Goal: Information Seeking & Learning: Compare options

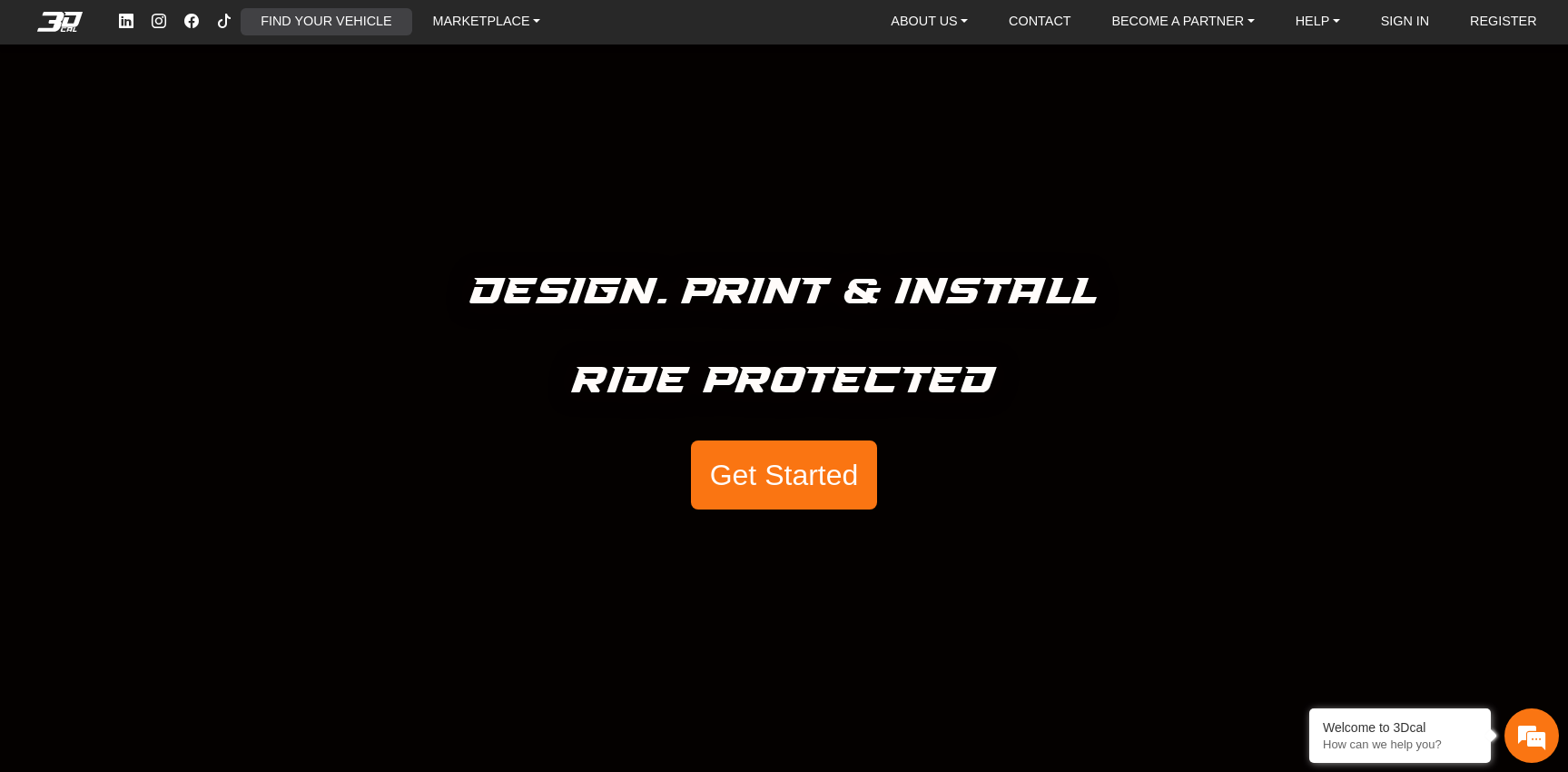
click at [308, 30] on link "FIND YOUR VEHICLE" at bounding box center [326, 22] width 145 height 28
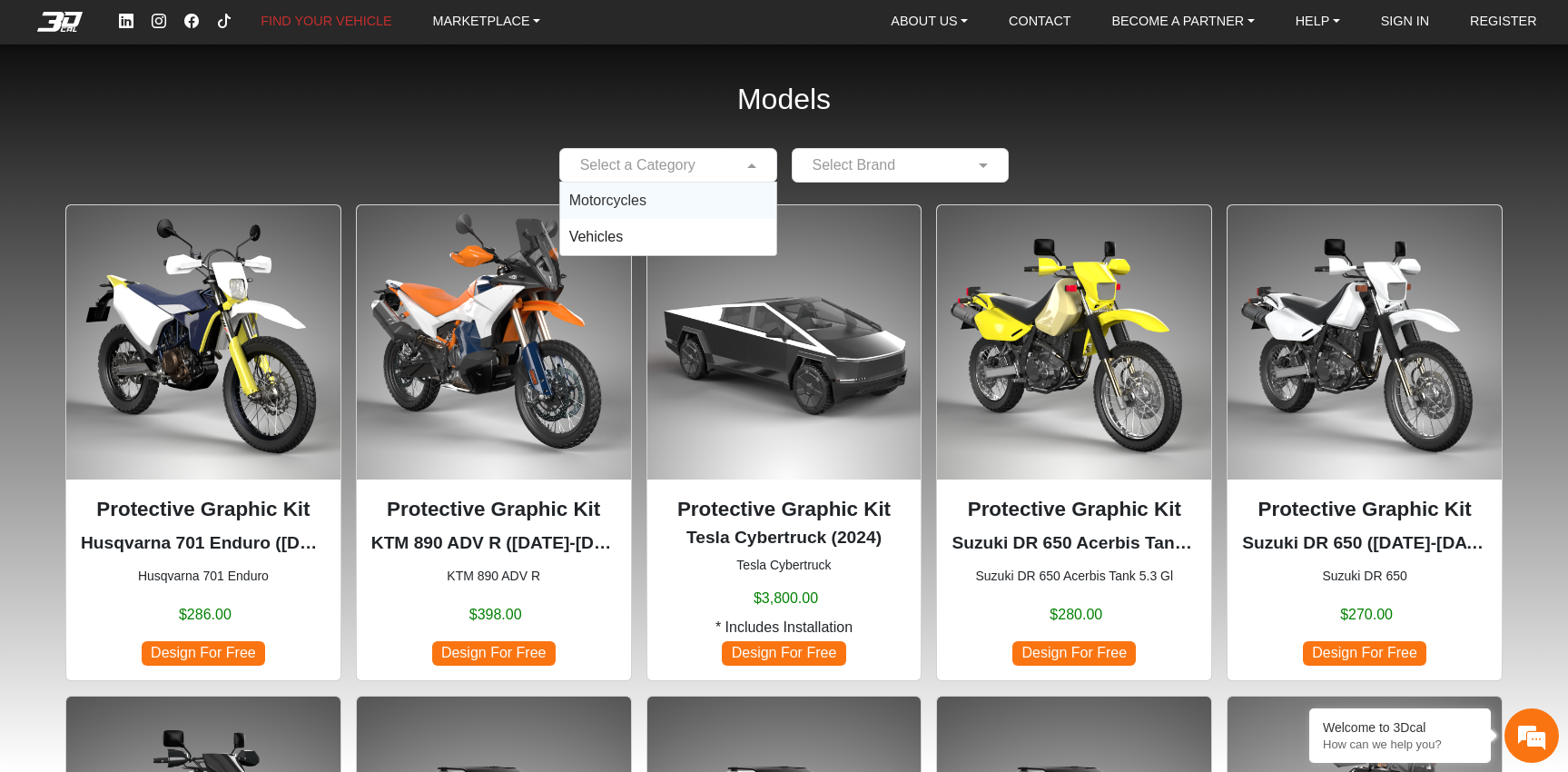
click at [758, 165] on span at bounding box center [753, 165] width 23 height 22
click at [681, 199] on div "Motorcycles" at bounding box center [667, 201] width 216 height 37
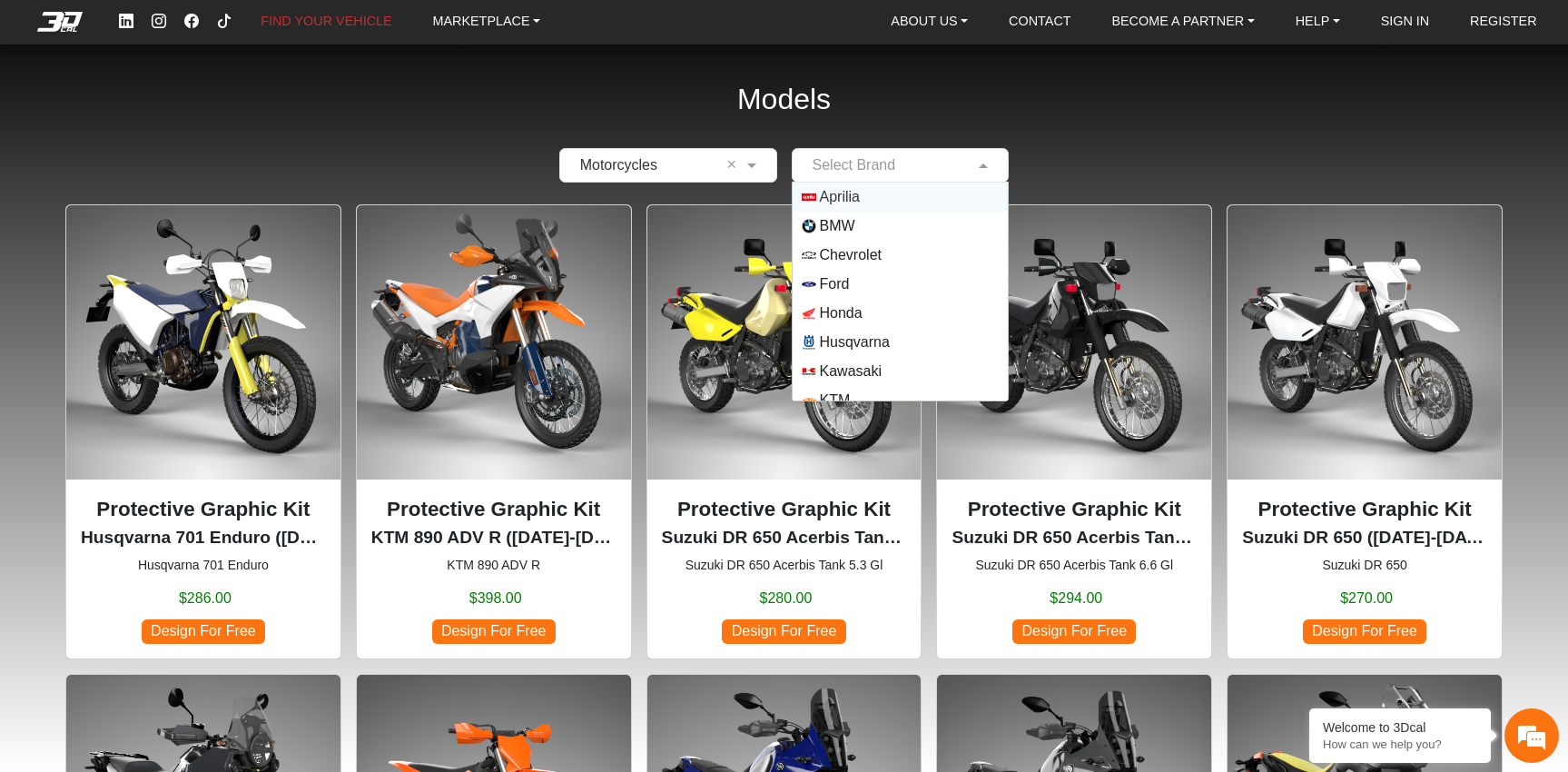
click at [910, 162] on input "text" at bounding box center [883, 165] width 161 height 22
click at [839, 319] on span "Honda" at bounding box center [840, 313] width 43 height 22
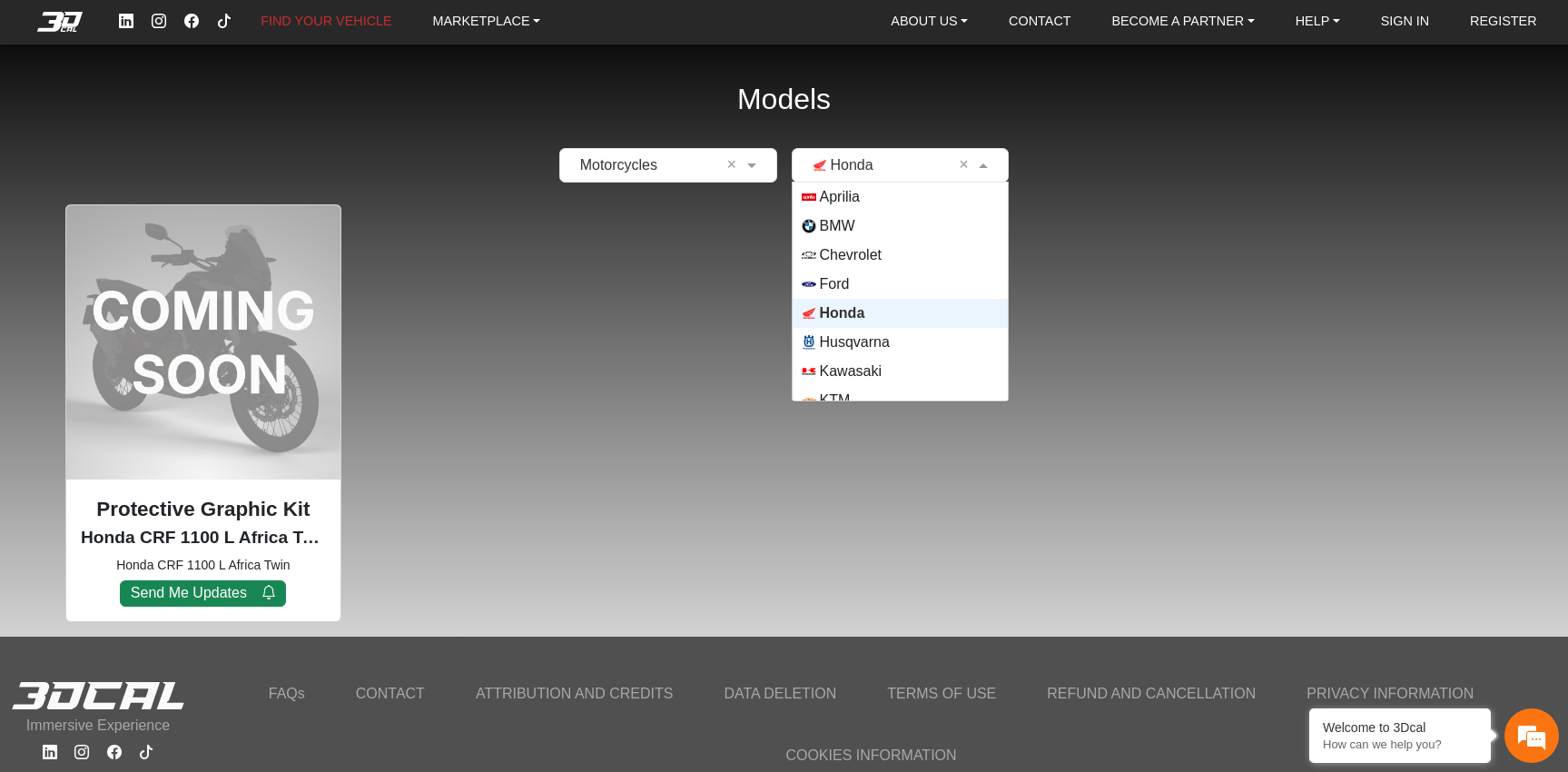
click at [923, 167] on input "text" at bounding box center [883, 165] width 161 height 22
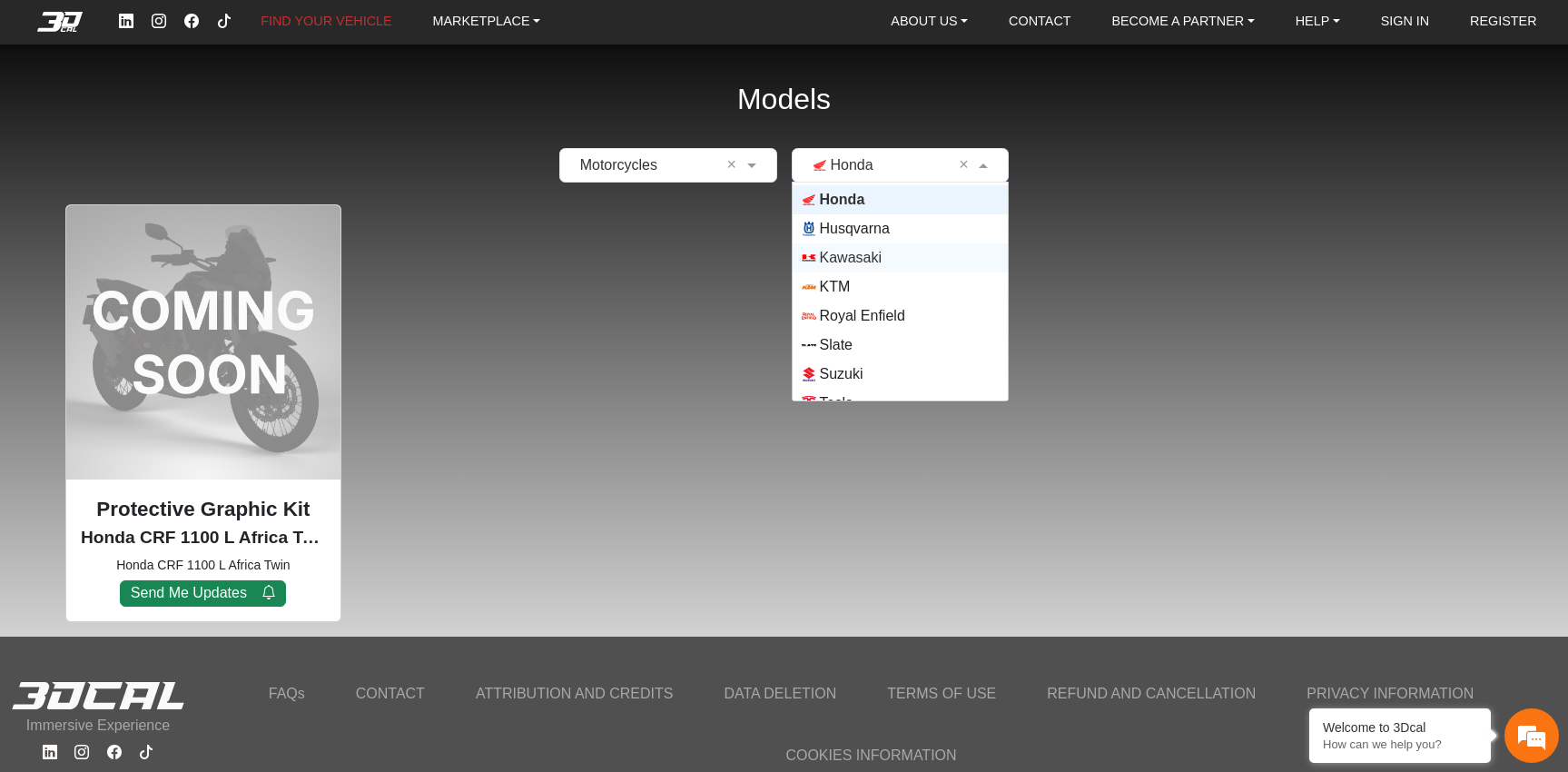
scroll to position [160, 0]
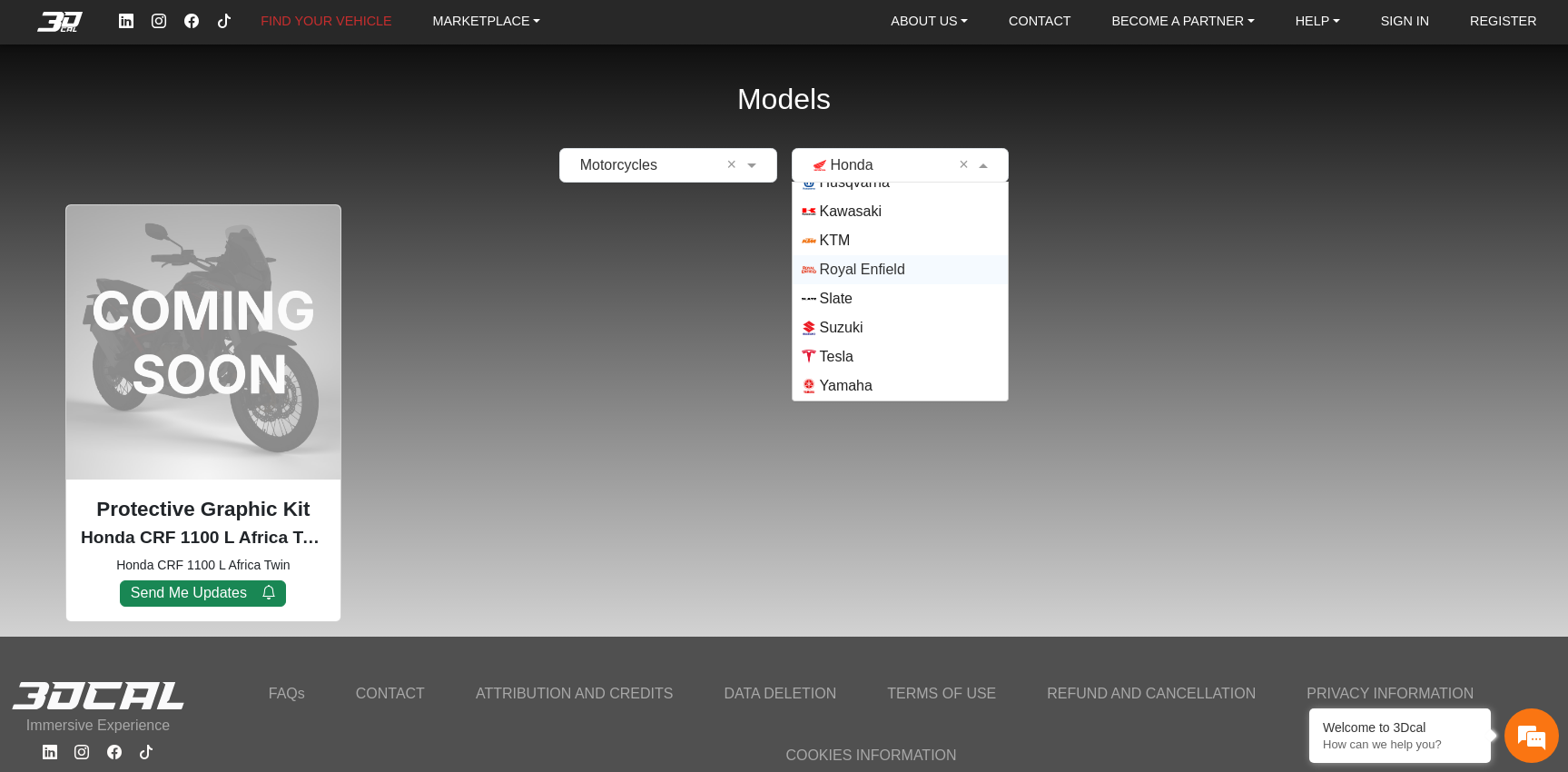
click at [872, 274] on span "Royal Enfield" at bounding box center [862, 270] width 85 height 22
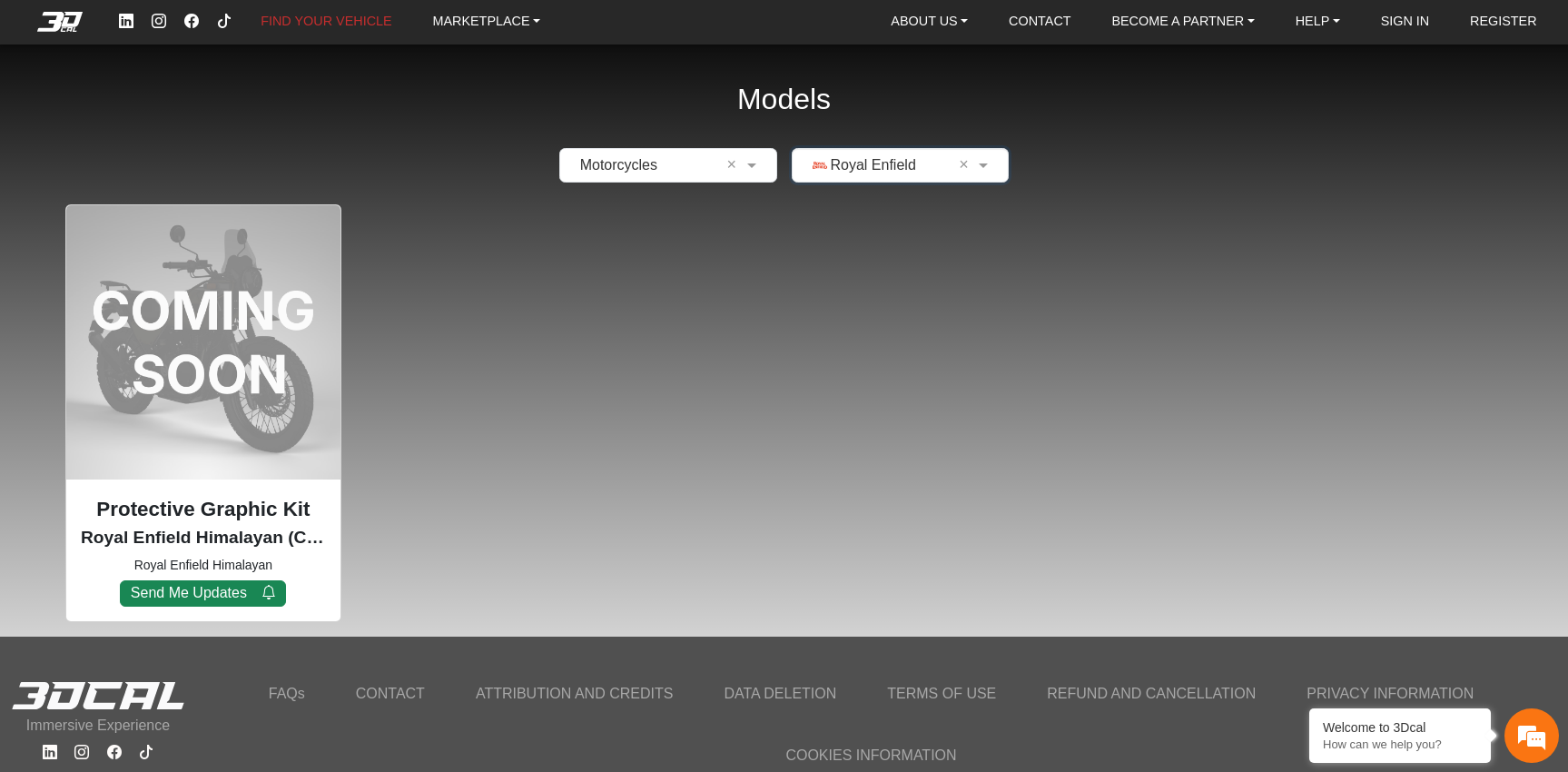
click at [507, 565] on div "Protective Graphic Kit Royal Enfield Himalayan (COMING SOON) (2024) Royal Enfie…" at bounding box center [784, 413] width 1451 height 418
click at [196, 379] on div "Protective Graphic Kit Royal Enfield Himalayan (COMING SOON) (2024) Royal Enfie…" at bounding box center [203, 413] width 276 height 418
click at [55, 23] on em at bounding box center [60, 22] width 72 height 20
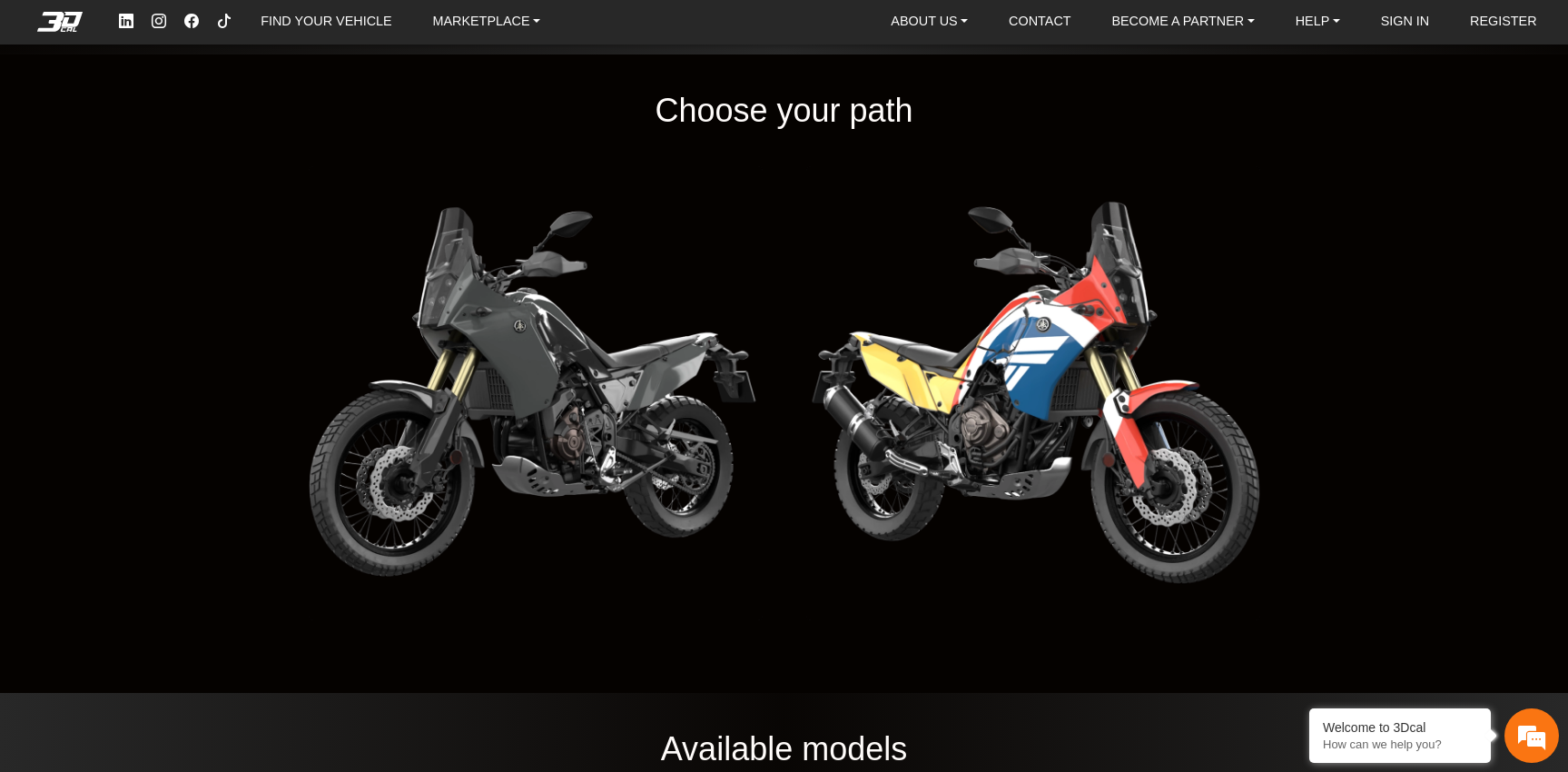
scroll to position [2168, 0]
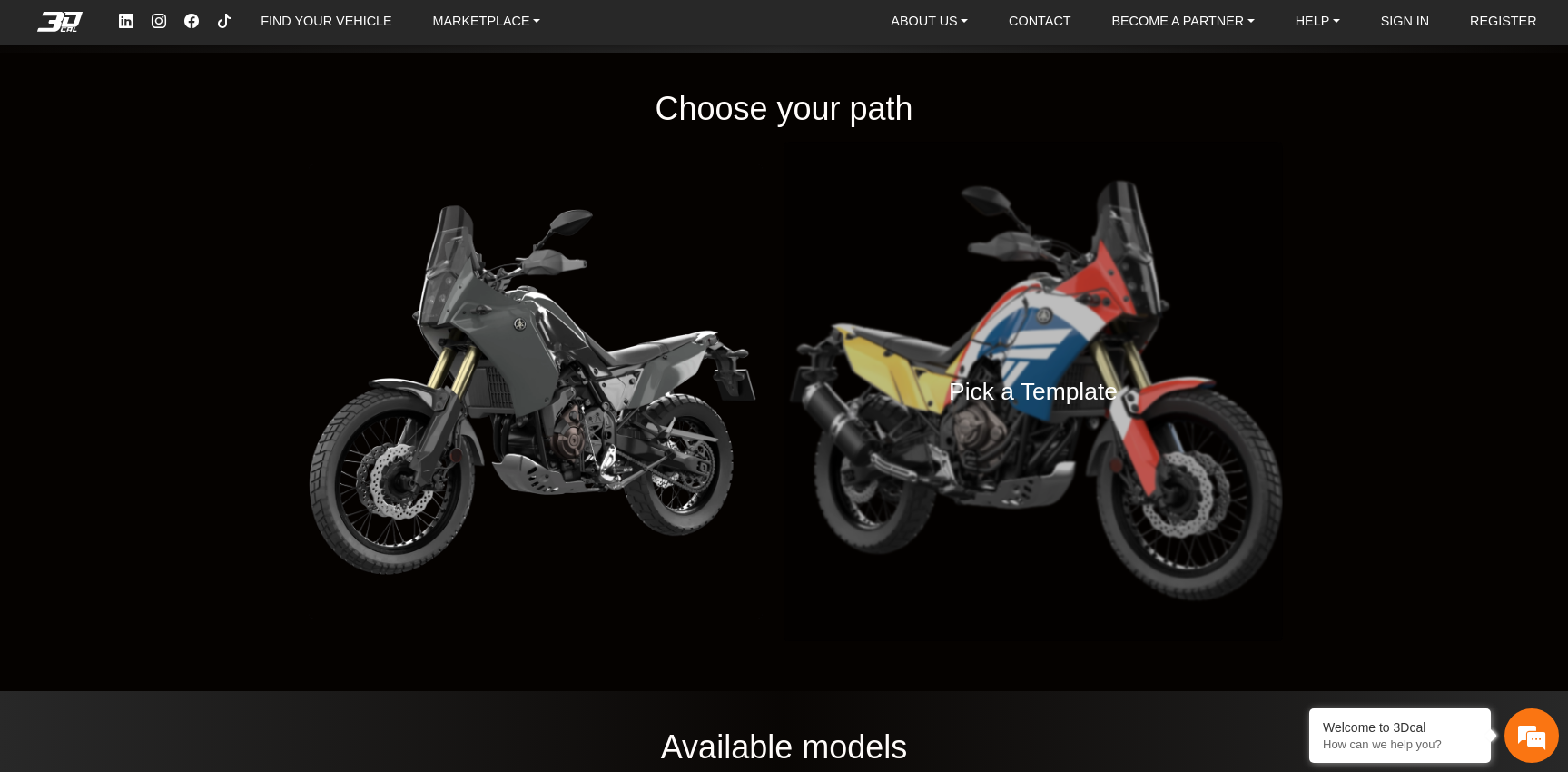
click at [954, 407] on h4 "Pick a Template" at bounding box center [1033, 392] width 169 height 40
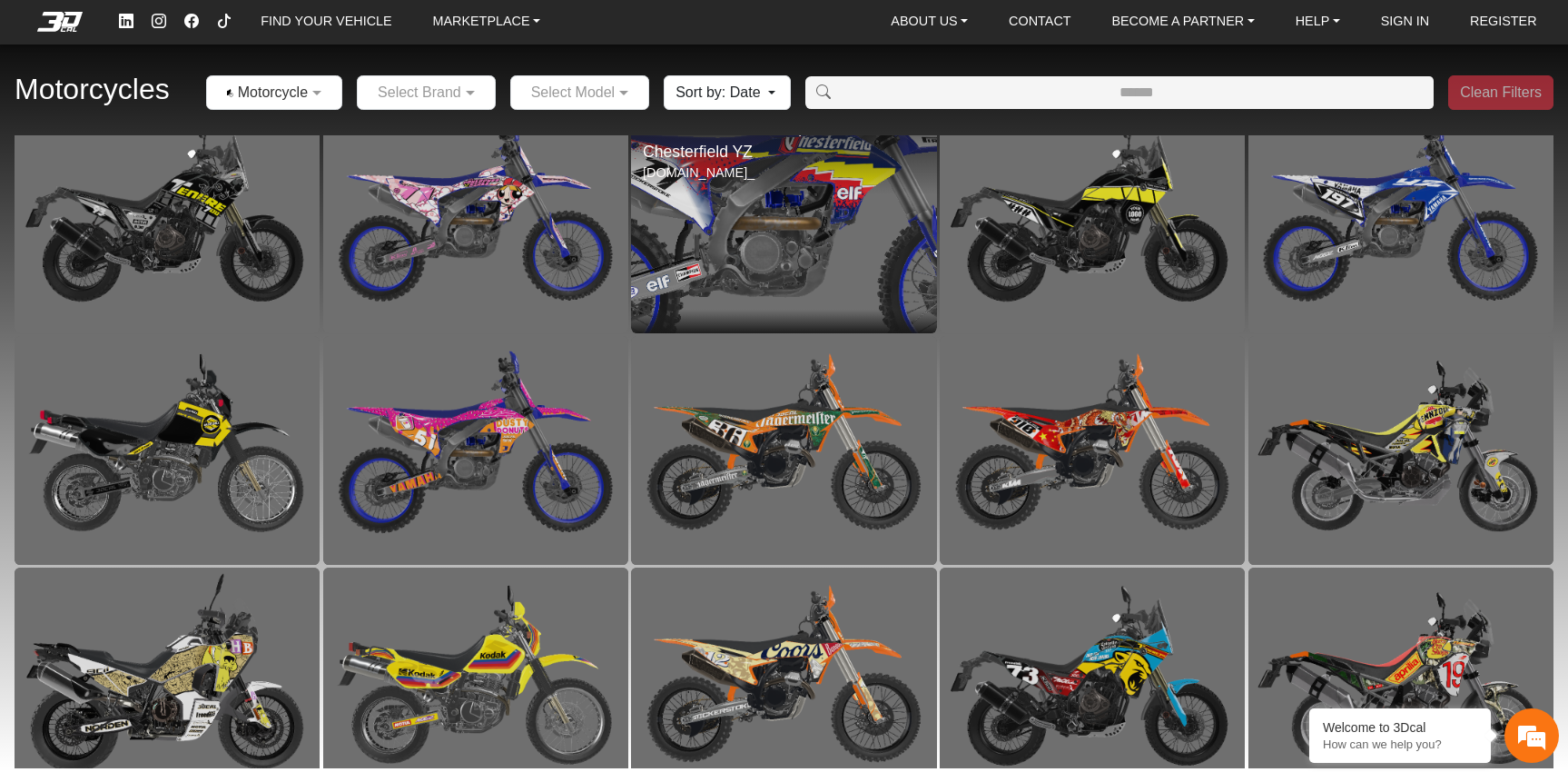
scroll to position [289, 0]
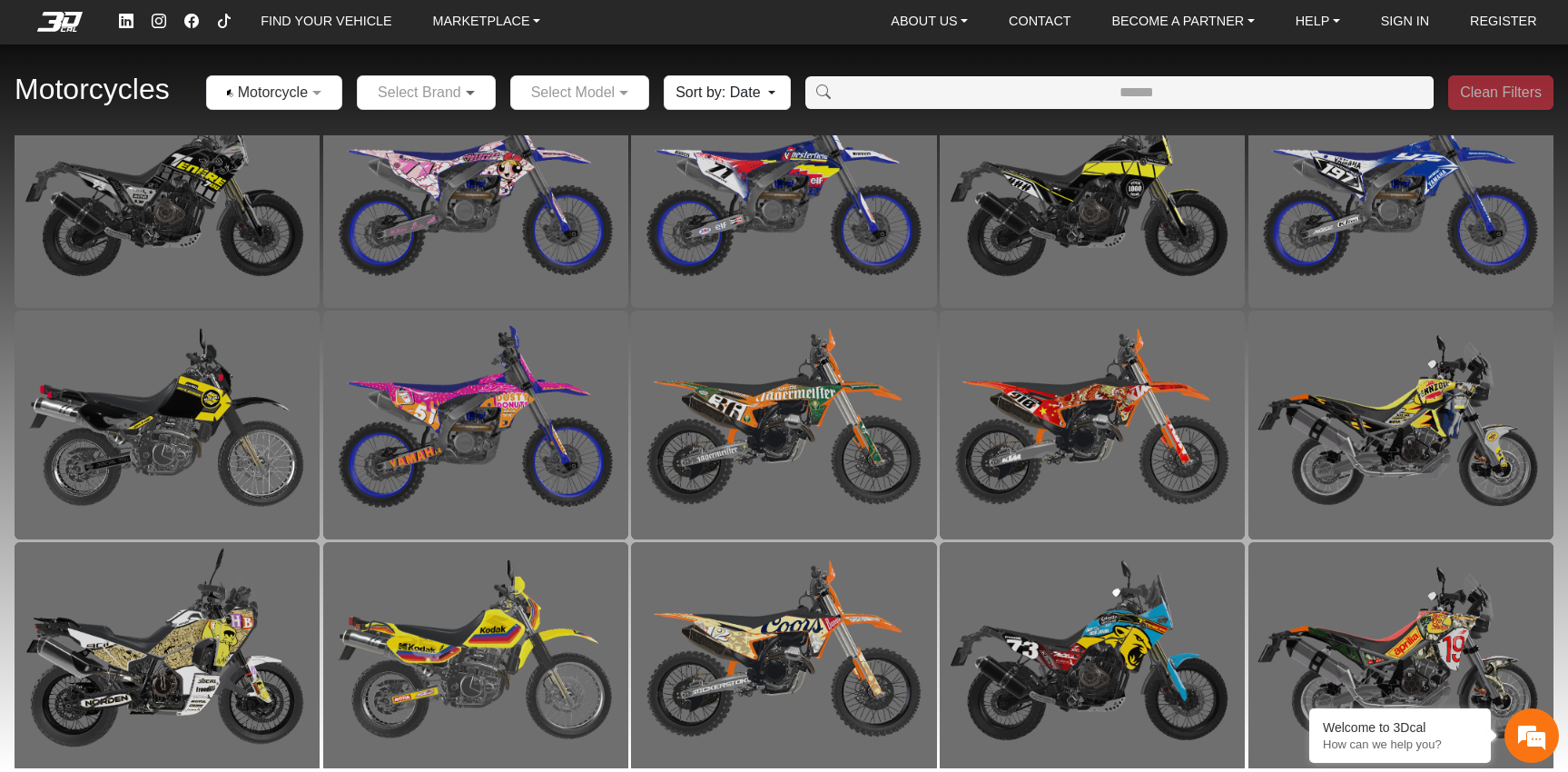
click at [478, 89] on span at bounding box center [473, 93] width 23 height 22
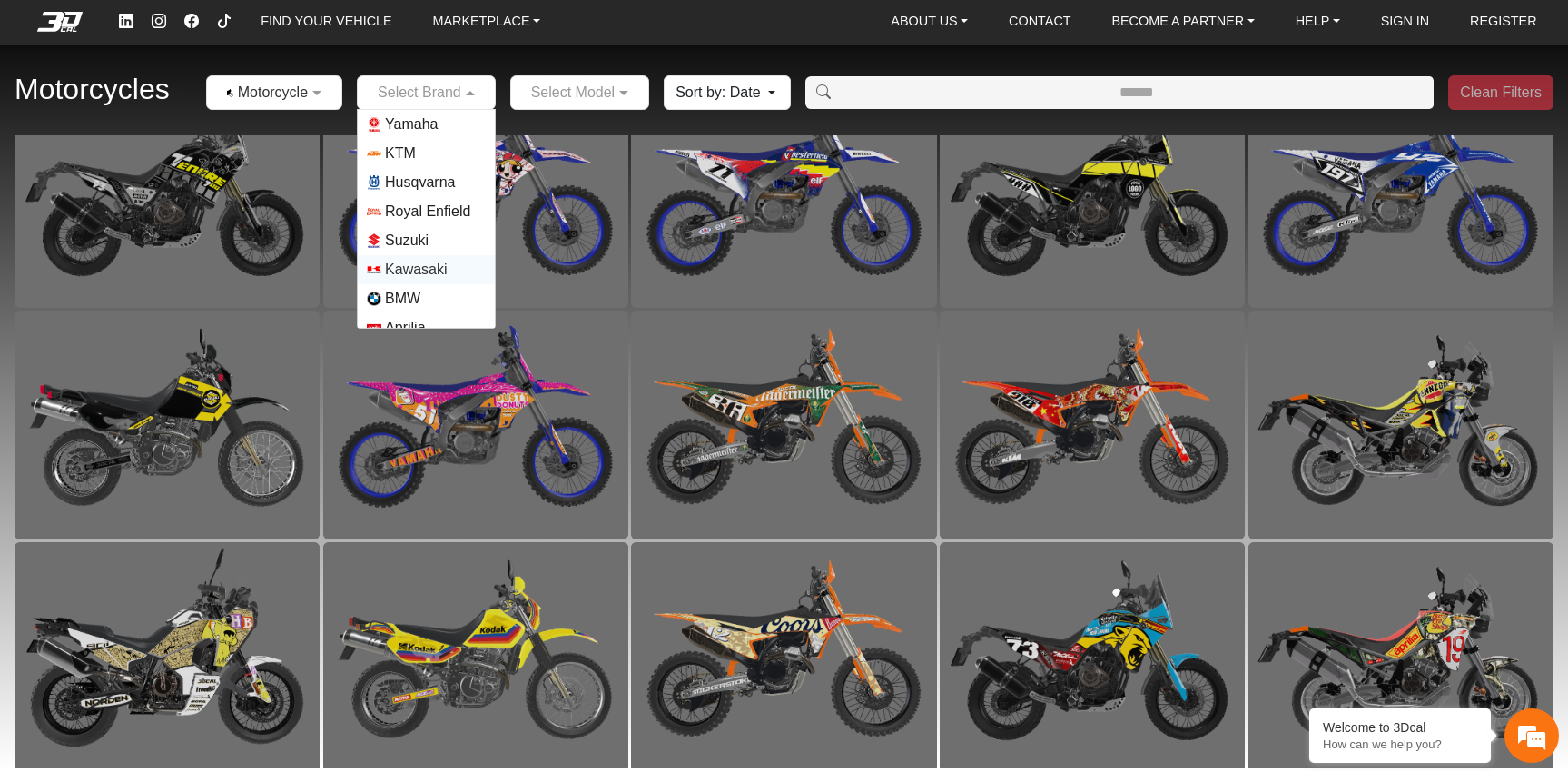
click at [449, 269] on span "Kawasaki" at bounding box center [427, 270] width 119 height 15
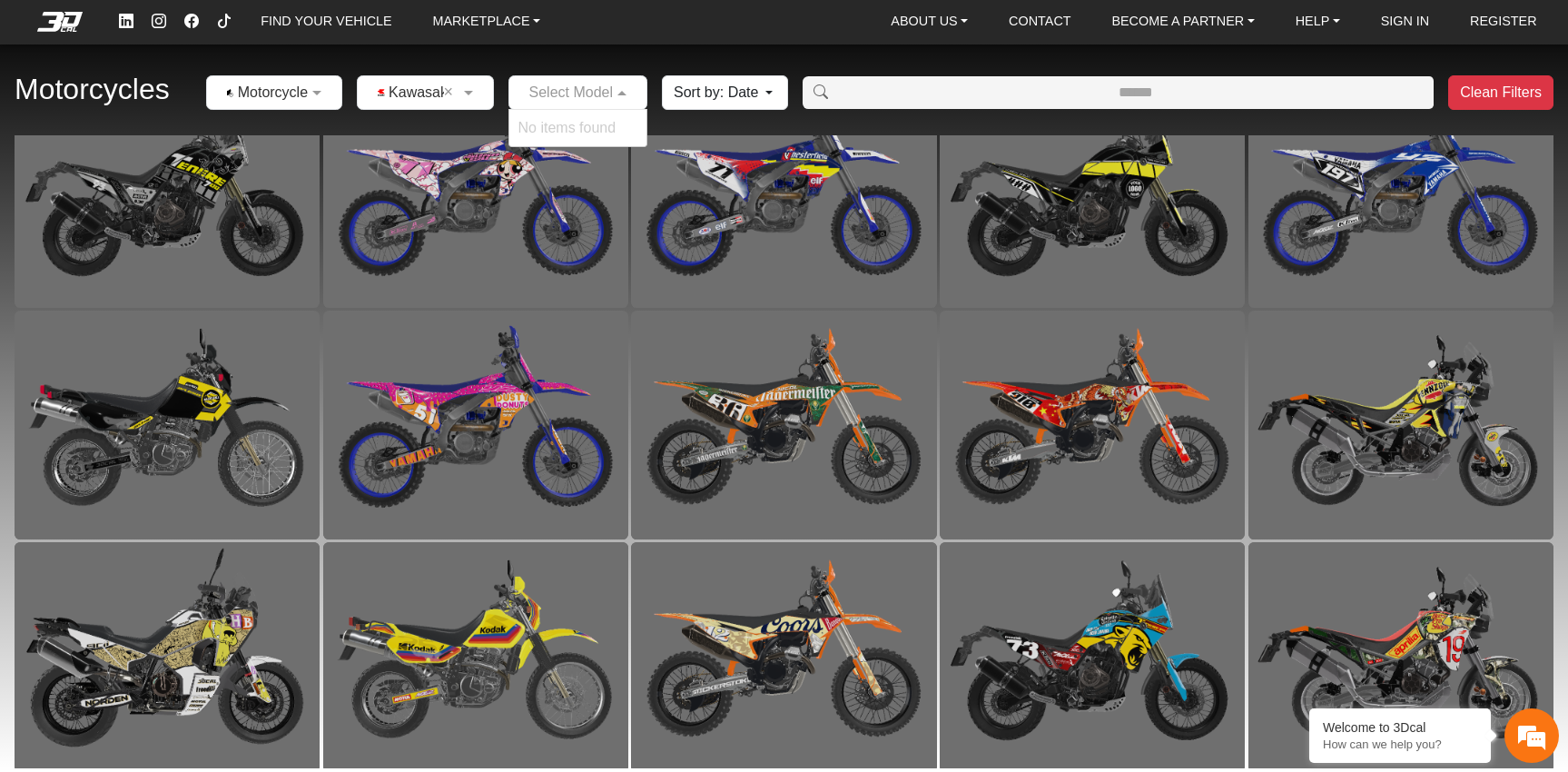
click at [618, 95] on span at bounding box center [624, 93] width 23 height 22
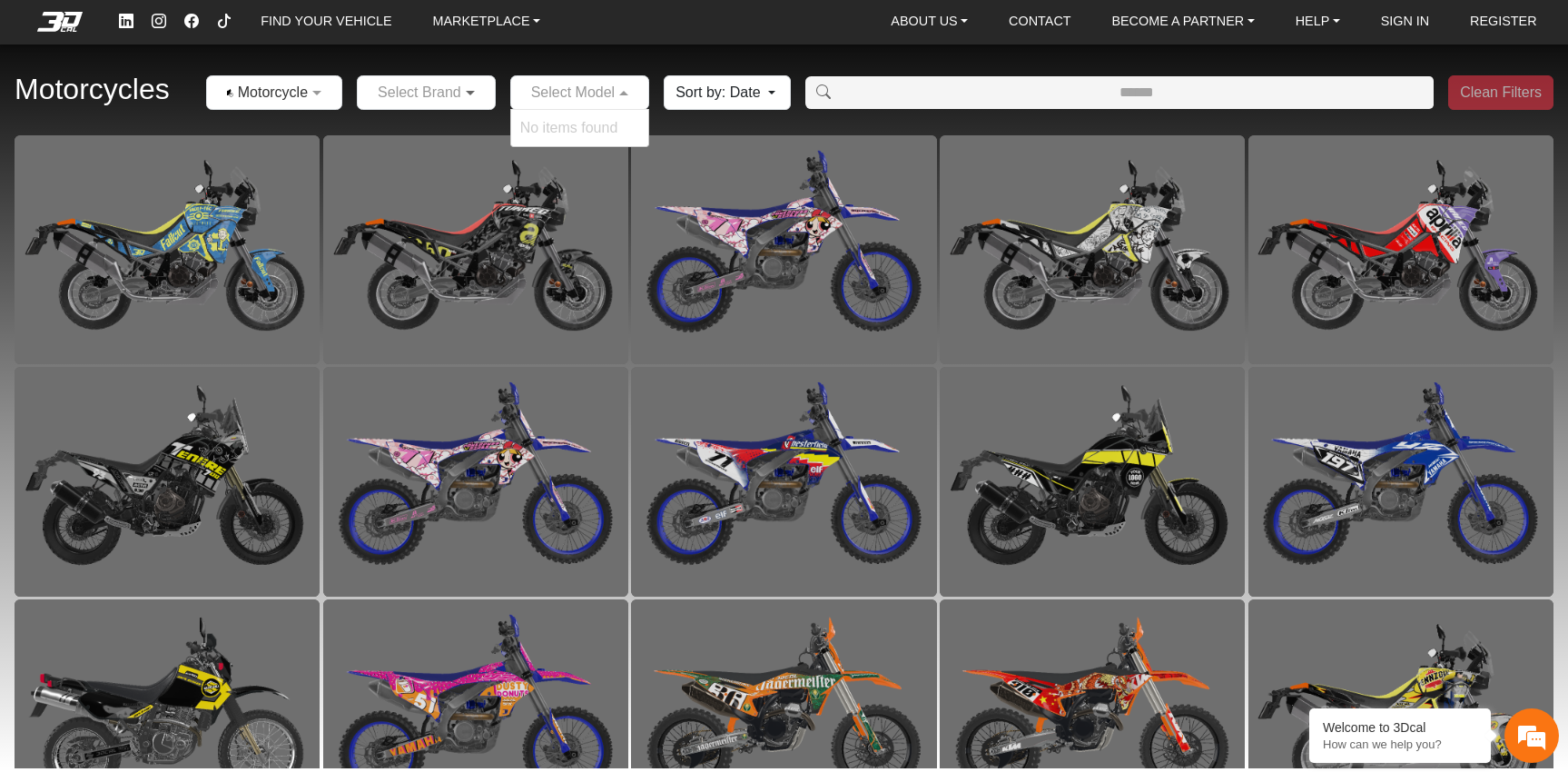
click at [471, 93] on span at bounding box center [473, 93] width 23 height 22
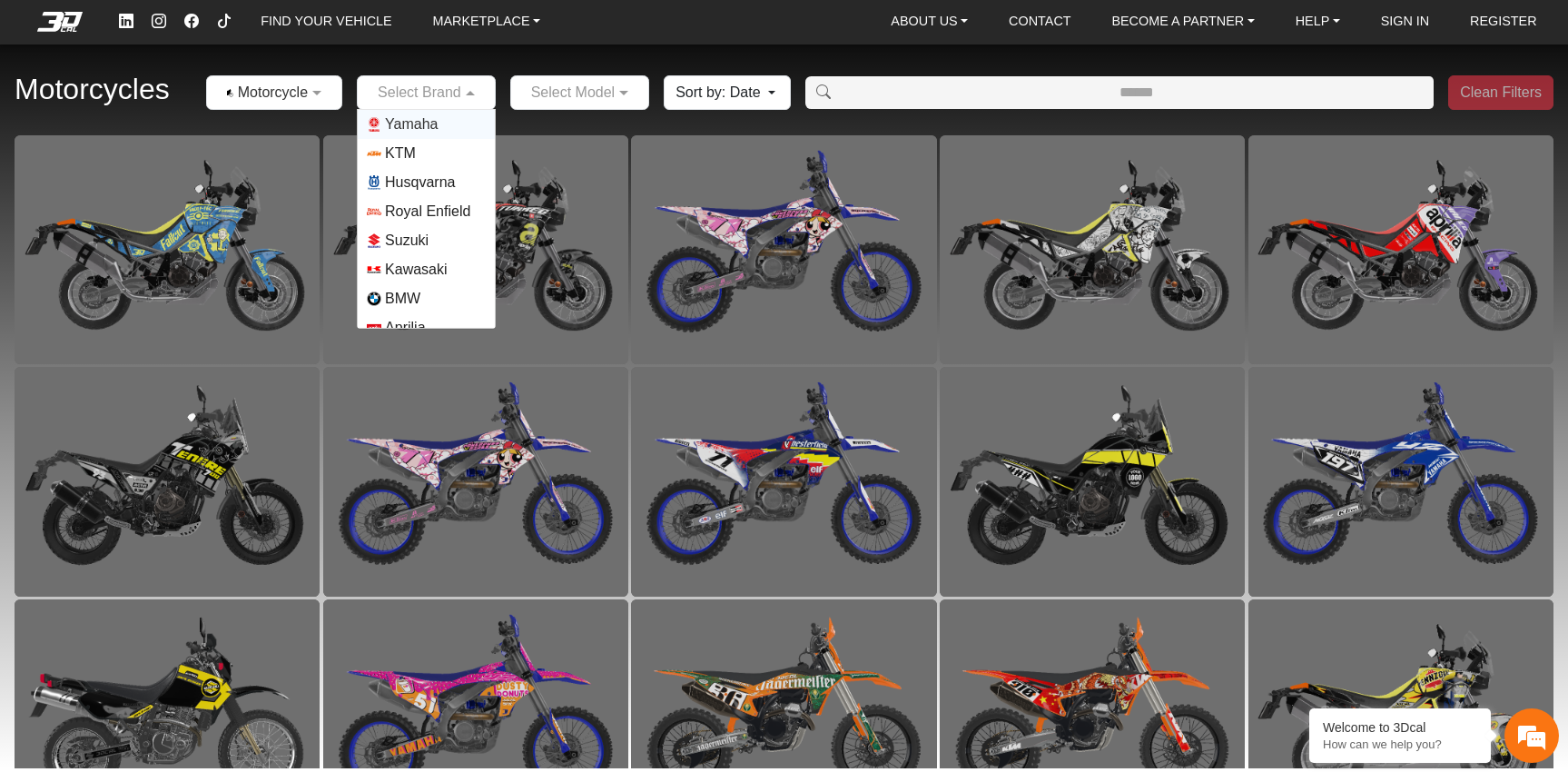
click at [432, 126] on span "Yamaha" at bounding box center [411, 125] width 52 height 22
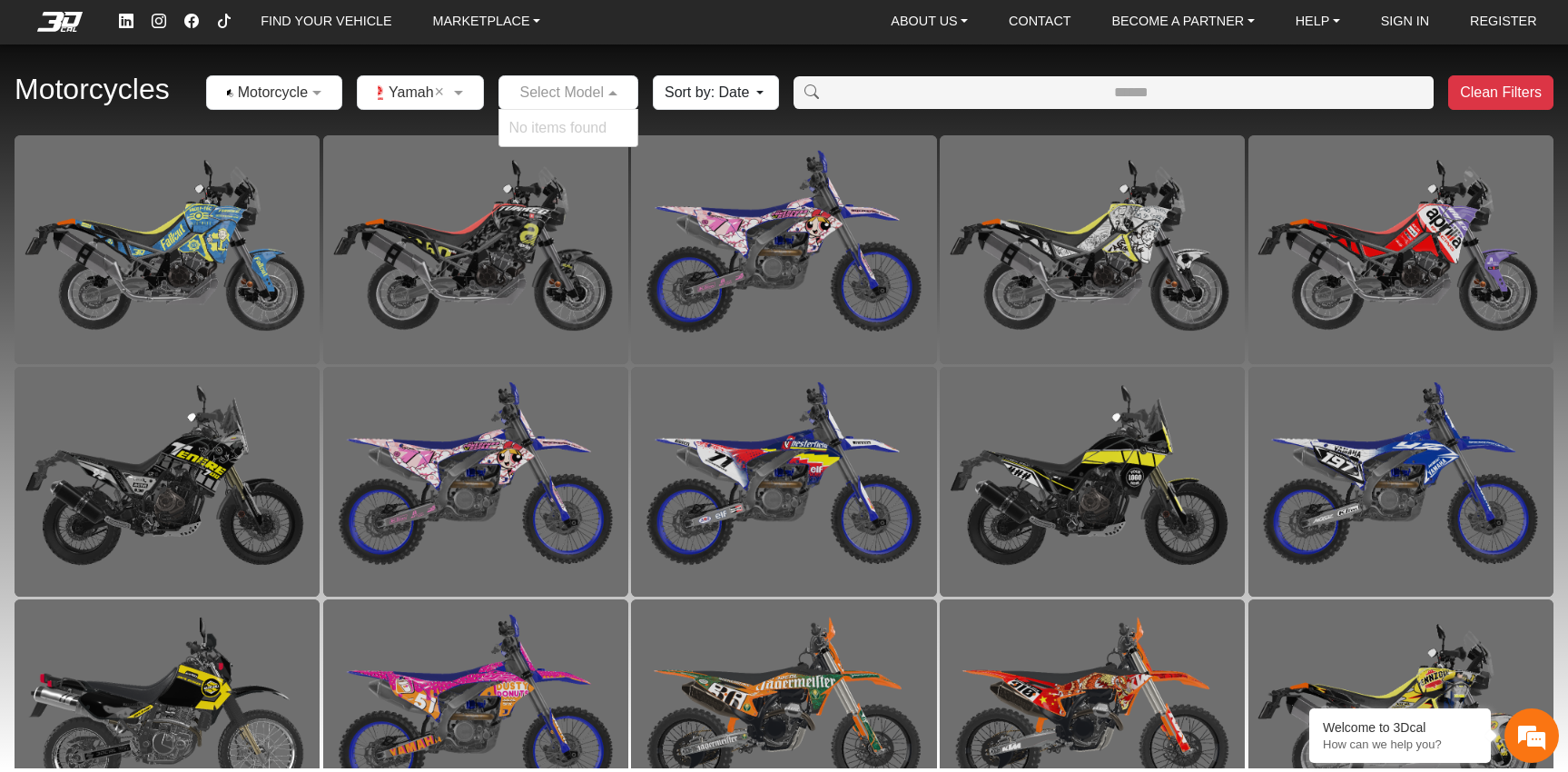
click at [562, 94] on input "text" at bounding box center [550, 93] width 83 height 22
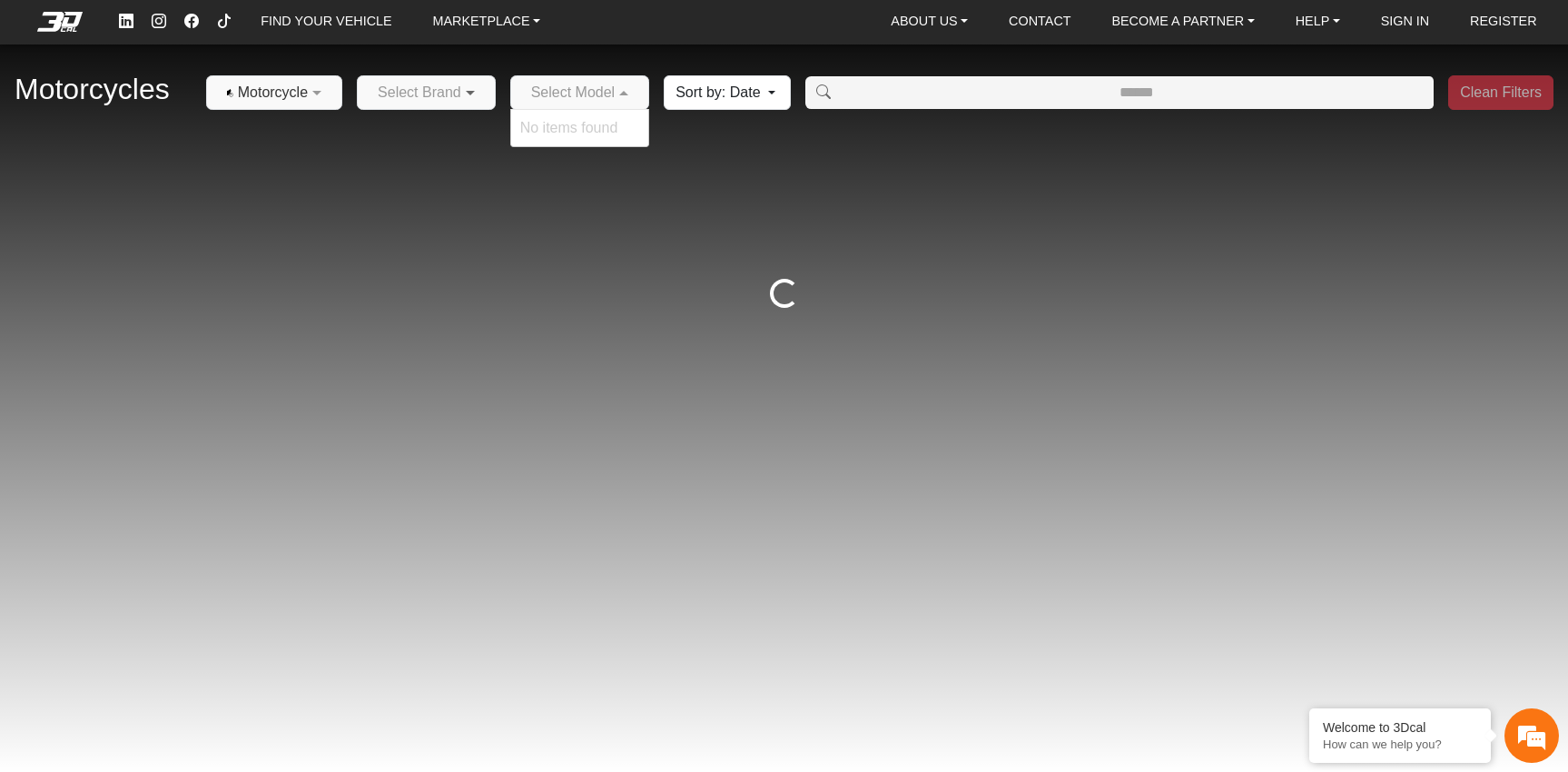
click at [466, 93] on span at bounding box center [473, 93] width 23 height 22
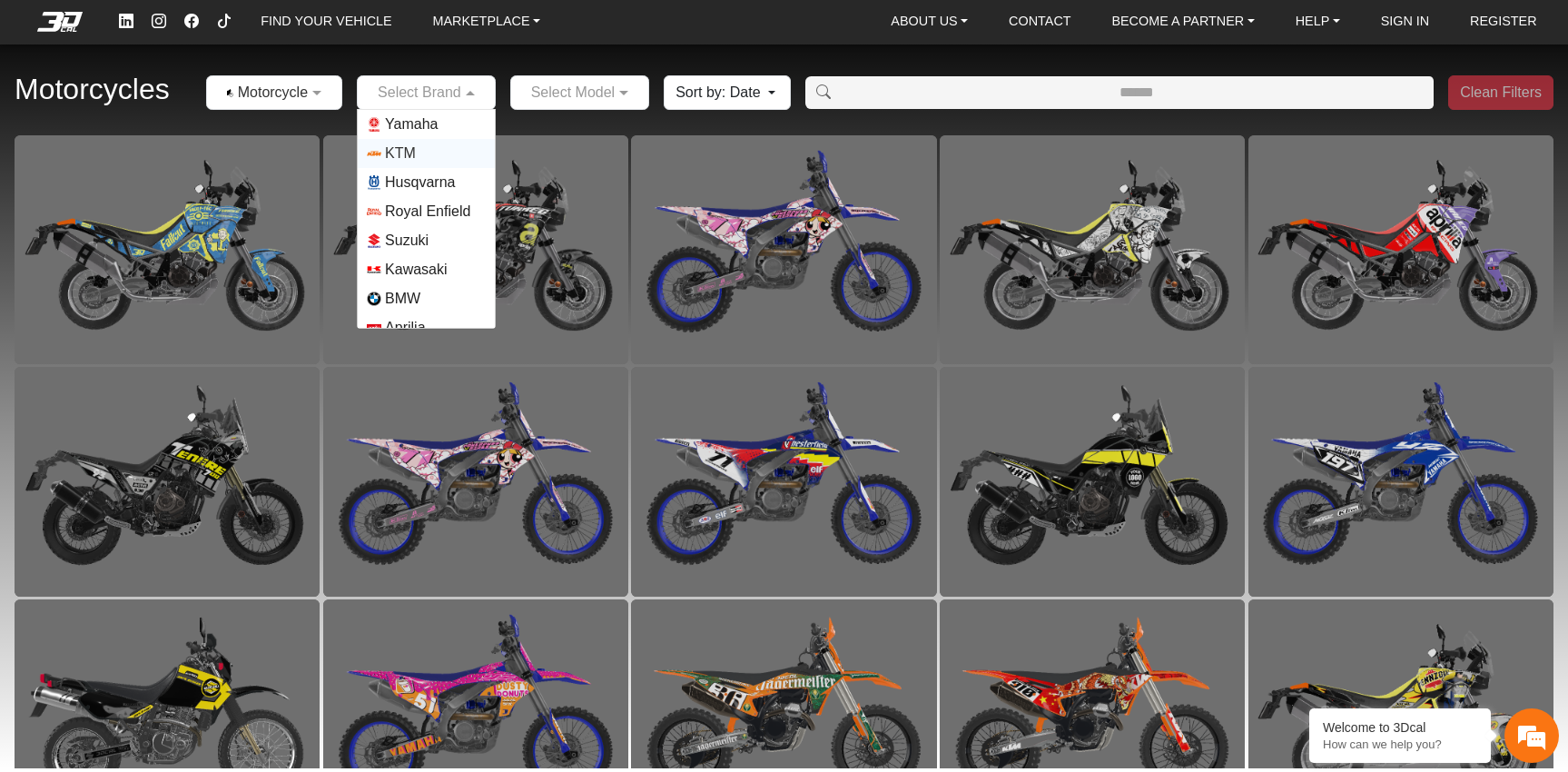
click at [411, 144] on span "KTM" at bounding box center [401, 153] width 31 height 22
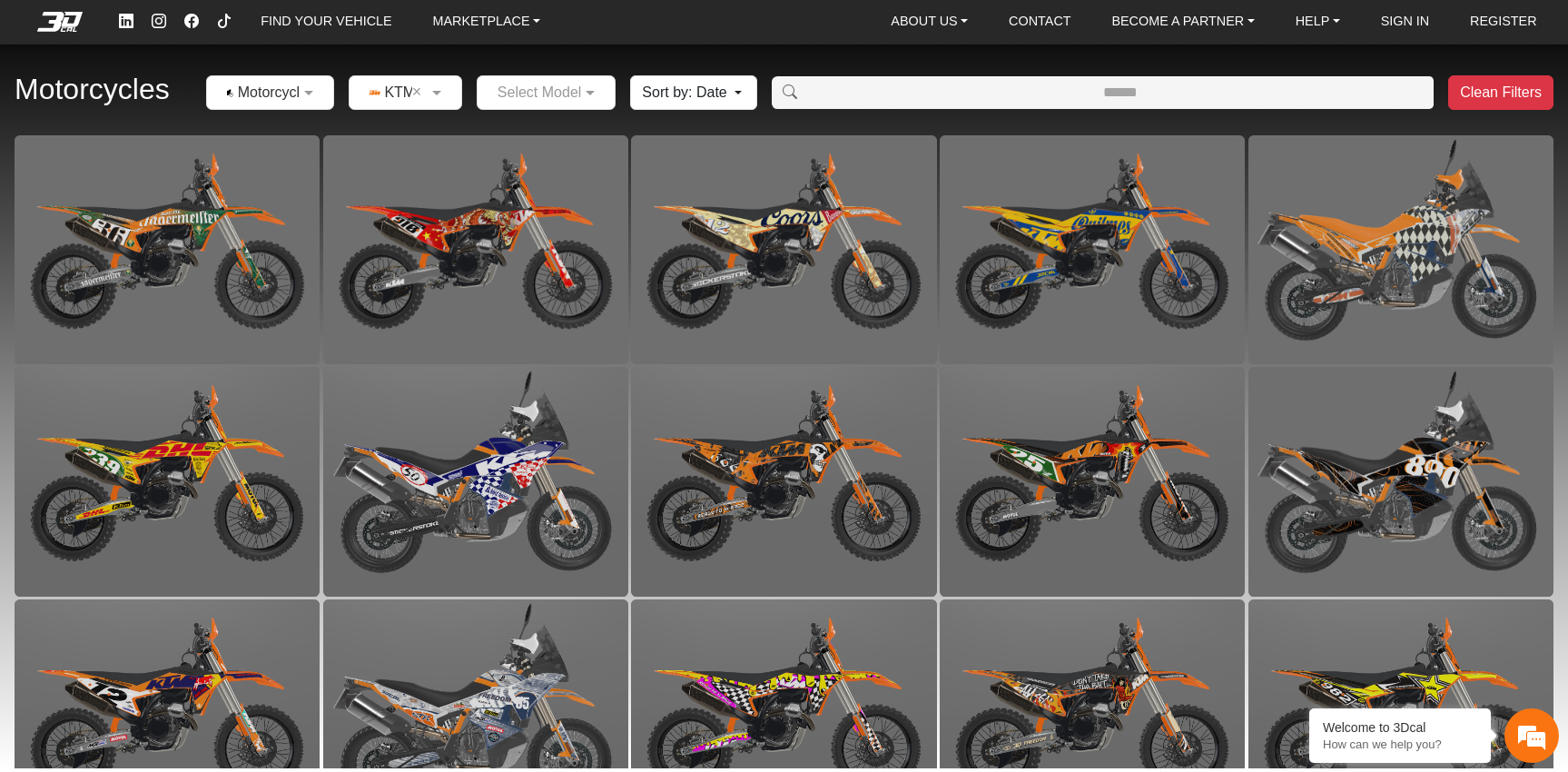
click at [564, 95] on input "text" at bounding box center [528, 93] width 83 height 22
click at [835, 53] on div "Motorcycles × Motorcycles × KTM × Select Model 890 ADV R SX-F/SX 1290 Super Adv…" at bounding box center [784, 93] width 1568 height 84
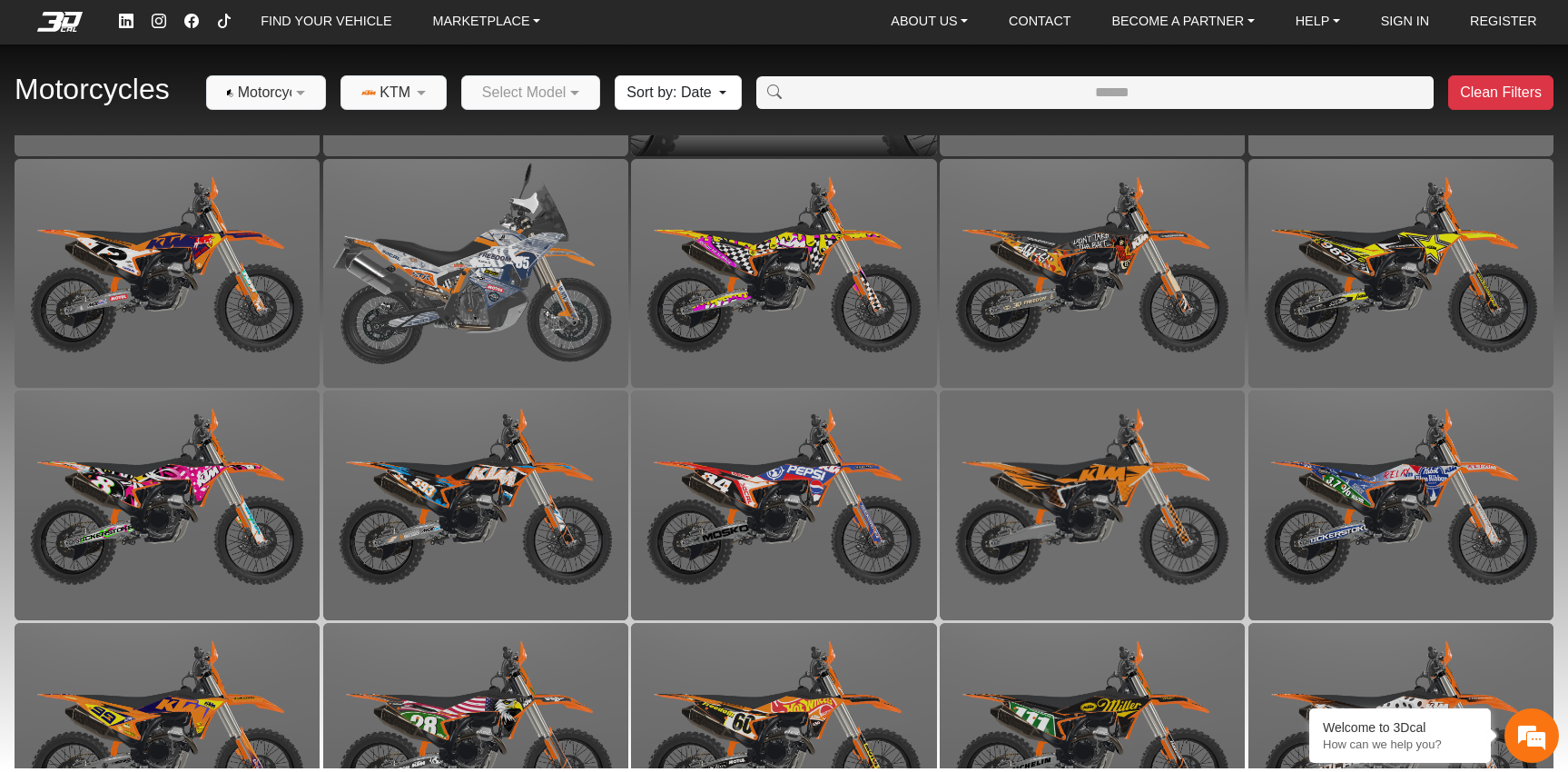
scroll to position [520, 0]
